Goal: Task Accomplishment & Management: Use online tool/utility

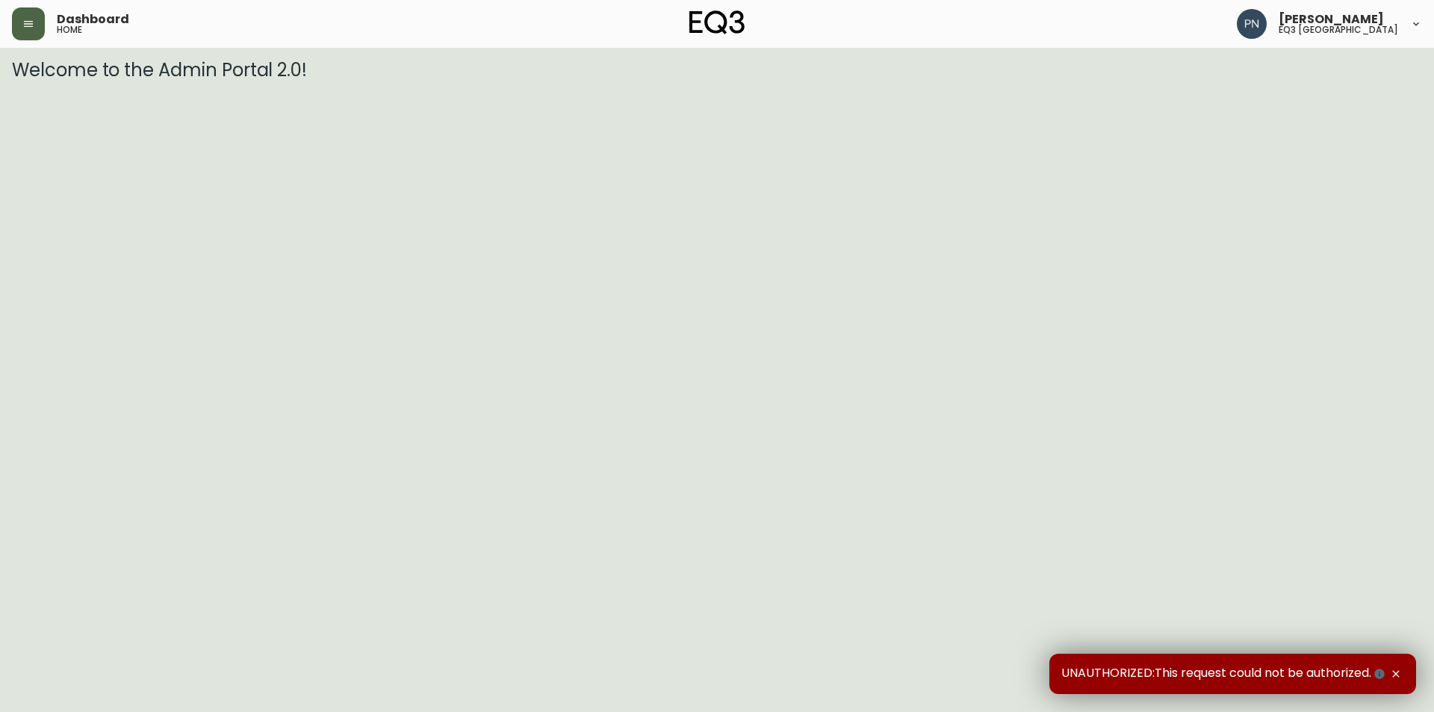
click at [36, 30] on button "button" at bounding box center [28, 23] width 33 height 33
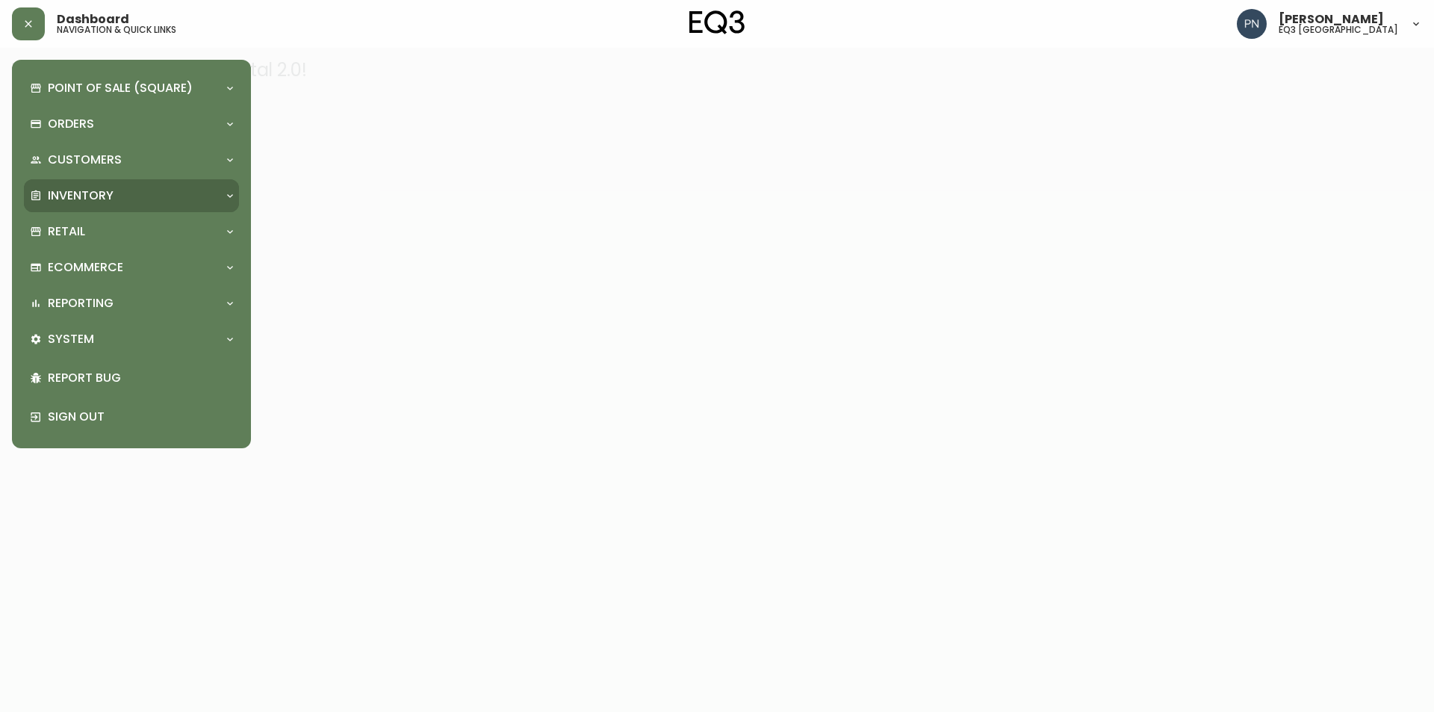
click at [75, 196] on p "Inventory" at bounding box center [81, 195] width 66 height 16
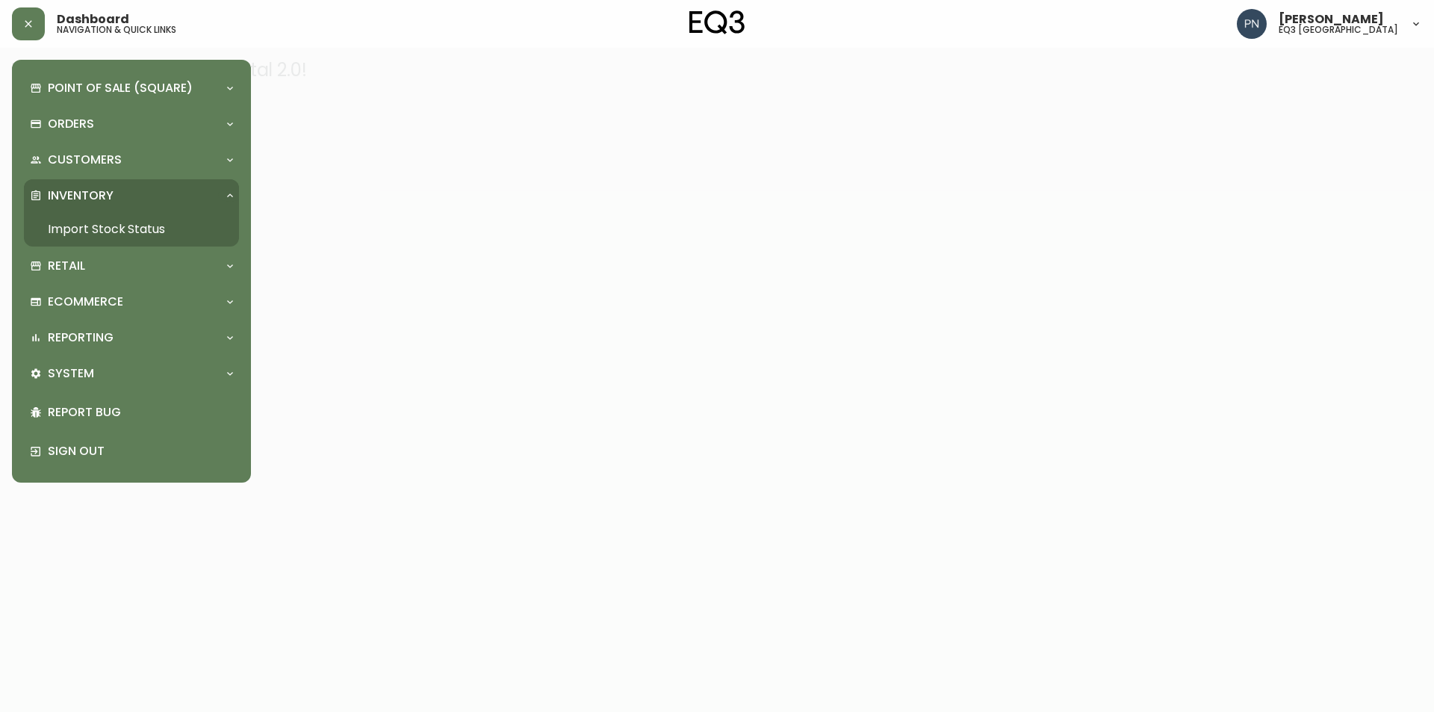
click at [89, 225] on link "Import Stock Status" at bounding box center [131, 229] width 215 height 34
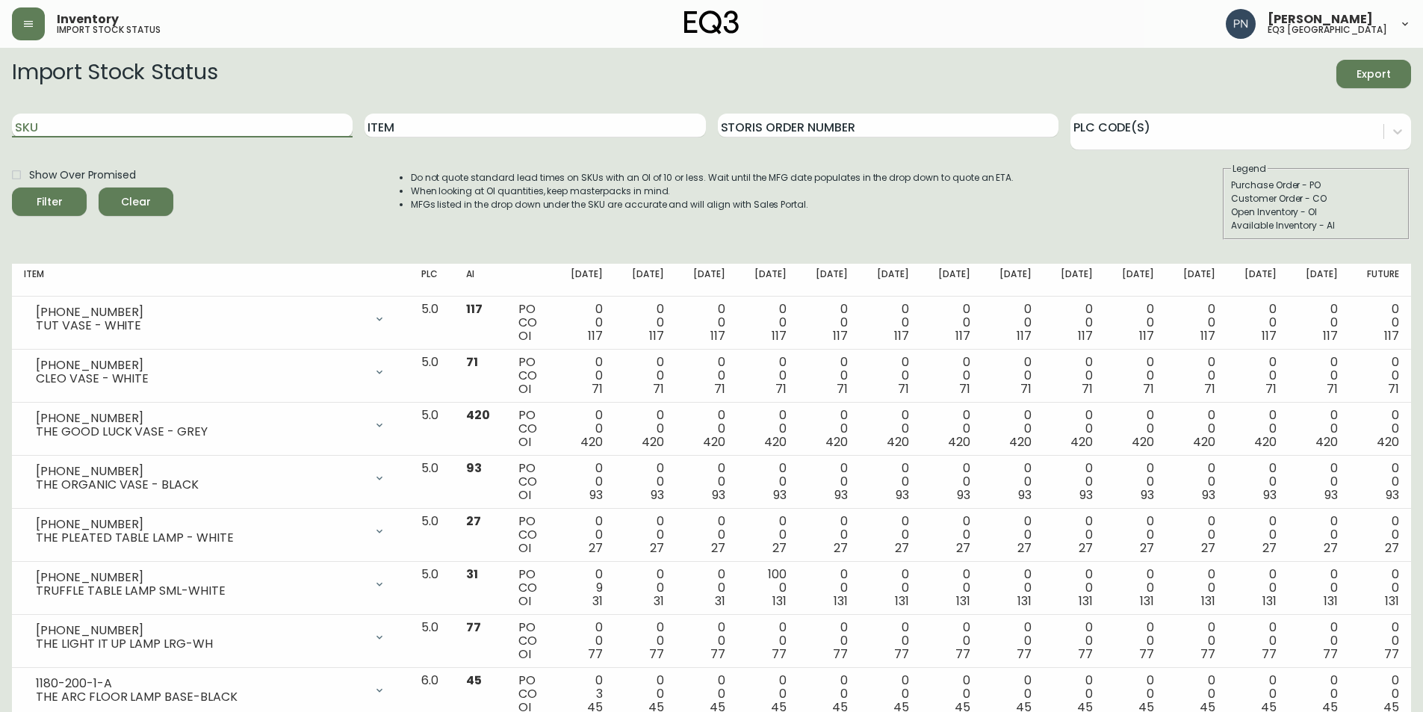
click at [157, 131] on input "SKU" at bounding box center [182, 126] width 341 height 24
paste input "[PHONE_NUMBER]"
type input "[PHONE_NUMBER]"
click at [12, 187] on button "Filter" at bounding box center [49, 201] width 75 height 28
